Goal: Task Accomplishment & Management: Manage account settings

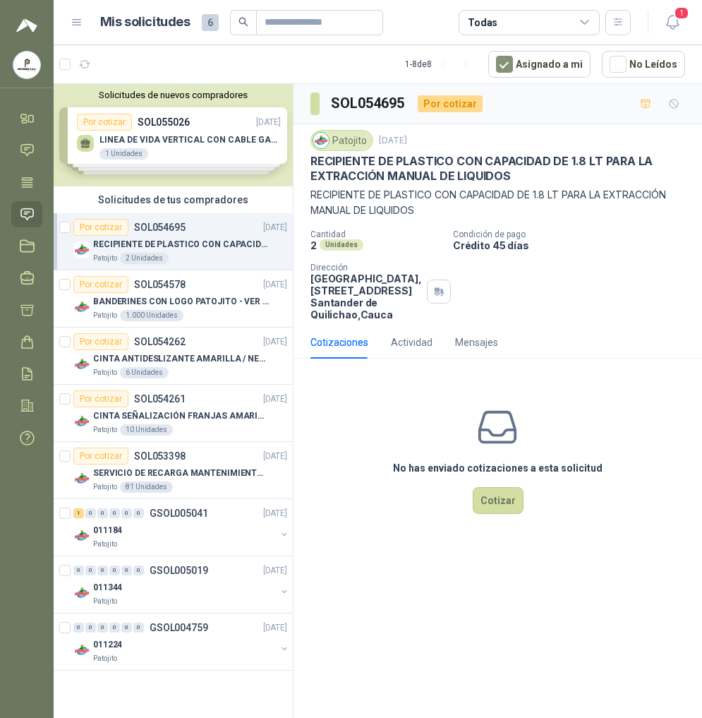
click at [148, 138] on div "Solicitudes de nuevos compradores Por cotizar SOL055026 [DATE] LINEA DE VIDA VE…" at bounding box center [173, 135] width 239 height 102
click at [157, 305] on p "BANDERINES CON LOGO PATOJITO - VER DOC ADJUNTO" at bounding box center [181, 301] width 176 height 13
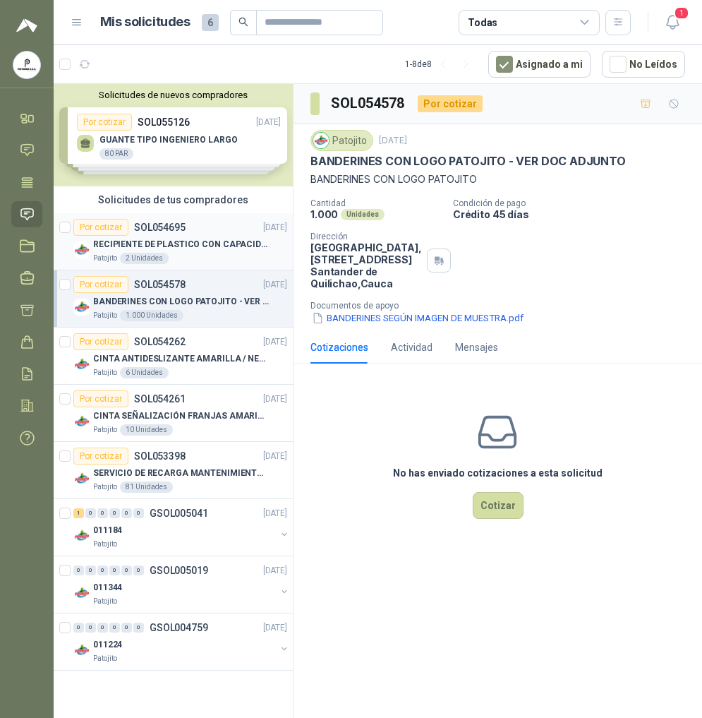
click at [104, 227] on div "Por cotizar" at bounding box center [100, 227] width 55 height 17
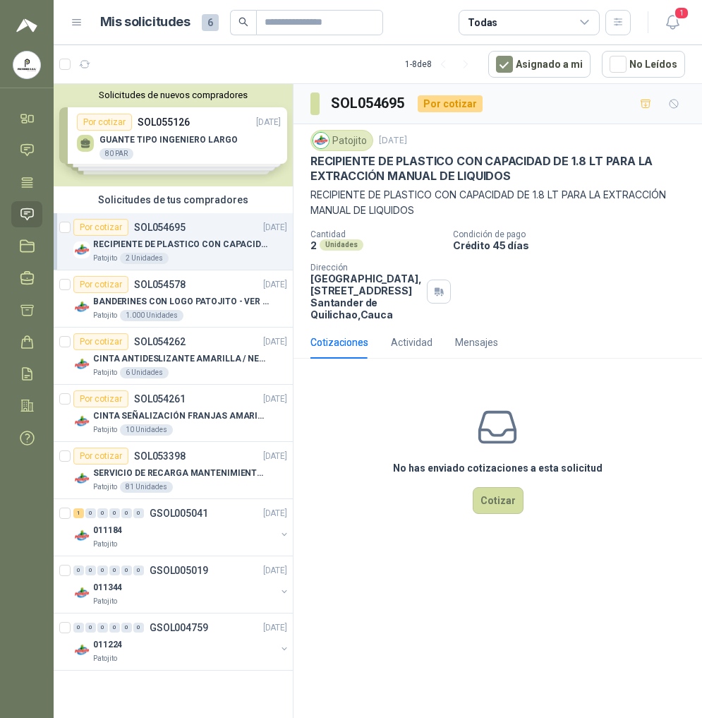
click at [181, 139] on div "Solicitudes de nuevos compradores Por cotizar SOL055126 08/09/25 GUANTE TIPO IN…" at bounding box center [173, 135] width 239 height 102
